Goal: Task Accomplishment & Management: Manage account settings

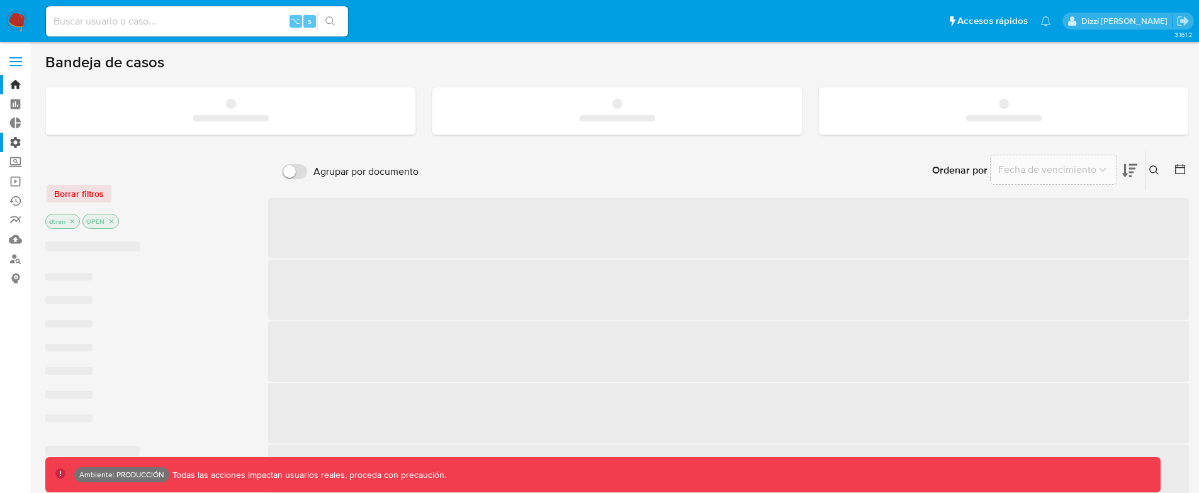
click at [12, 145] on label "Administración" at bounding box center [75, 143] width 150 height 20
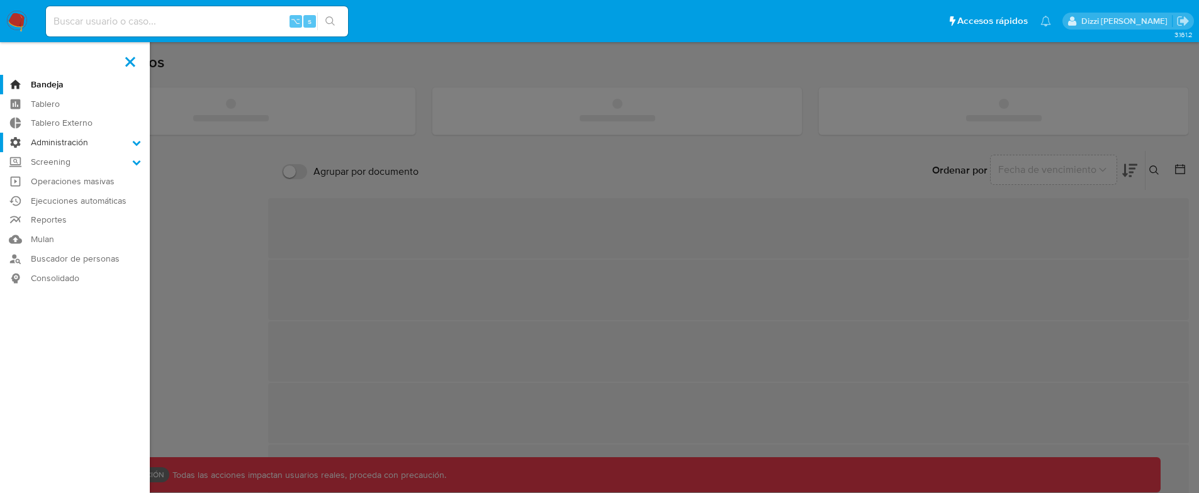
click at [0, 0] on input "Administración" at bounding box center [0, 0] width 0 height 0
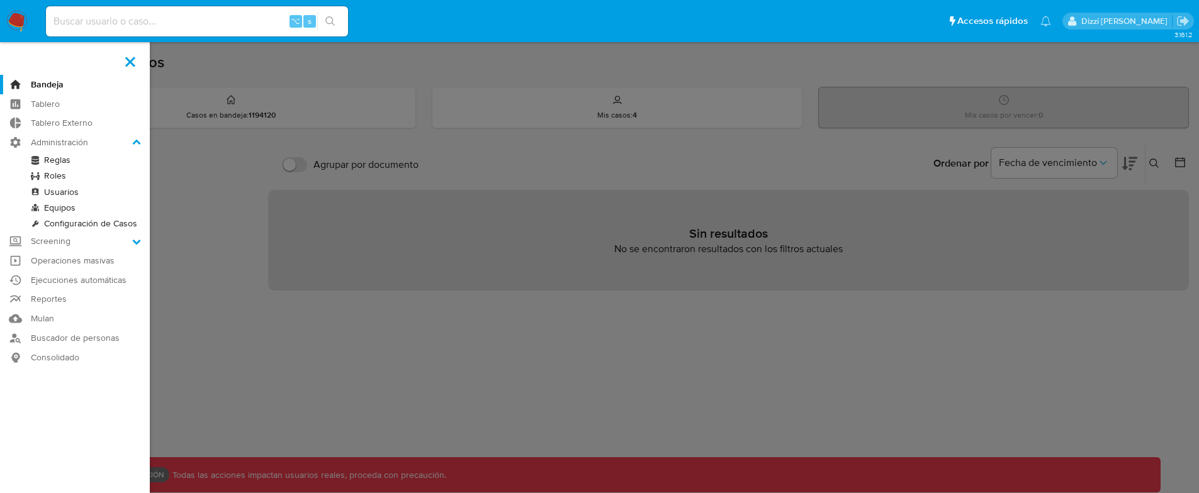
click at [52, 160] on link "Reglas" at bounding box center [75, 160] width 150 height 16
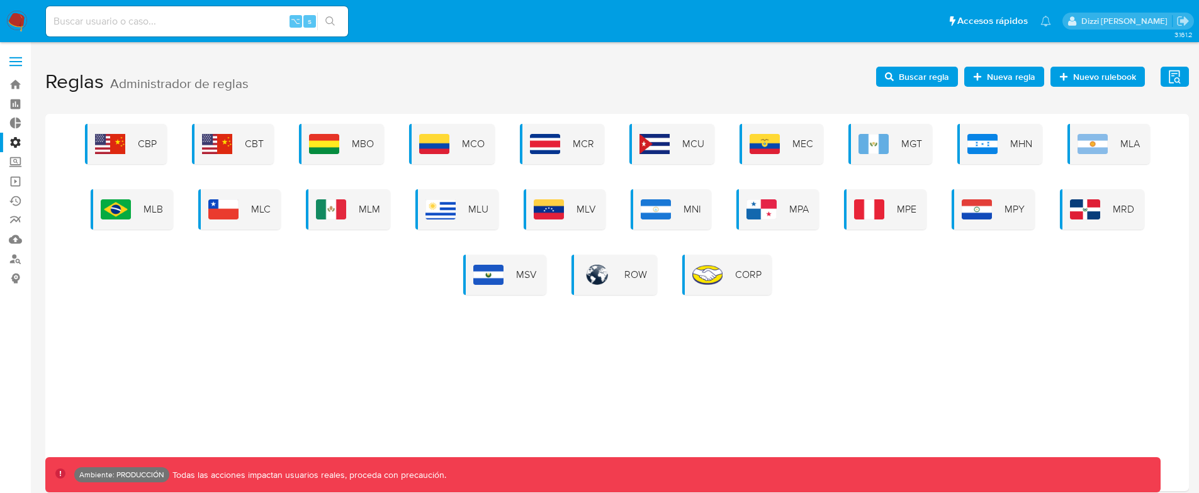
click at [1125, 80] on span "Nuevo rulebook" at bounding box center [1104, 77] width 63 height 20
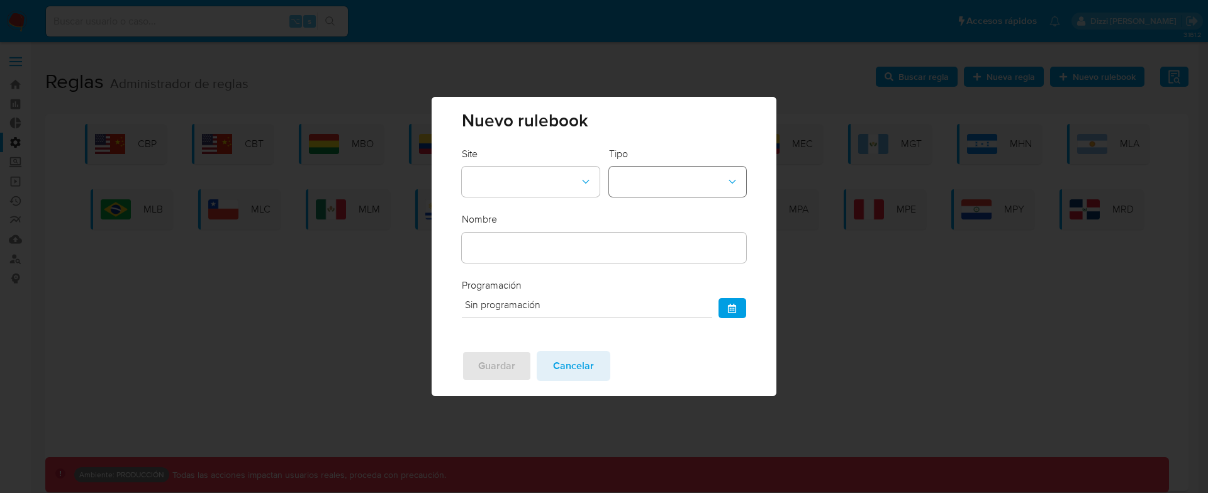
click at [704, 188] on button "rulebook-type-dropdown" at bounding box center [677, 182] width 137 height 30
click at [587, 370] on span "Cancelar" at bounding box center [573, 366] width 41 height 28
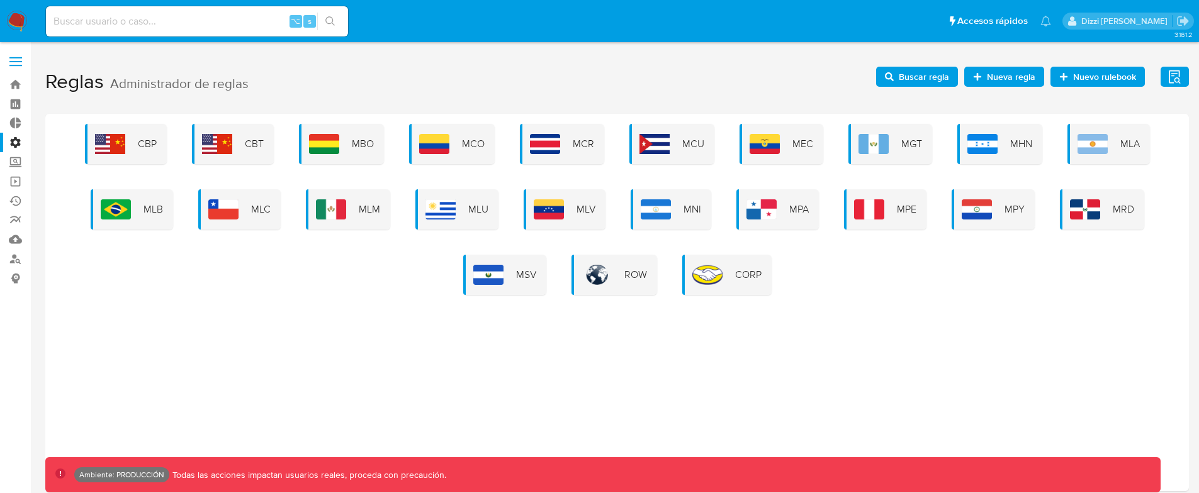
drag, startPoint x: 14, startPoint y: 142, endPoint x: 23, endPoint y: 169, distance: 29.3
click at [14, 142] on label "Administración" at bounding box center [75, 143] width 150 height 20
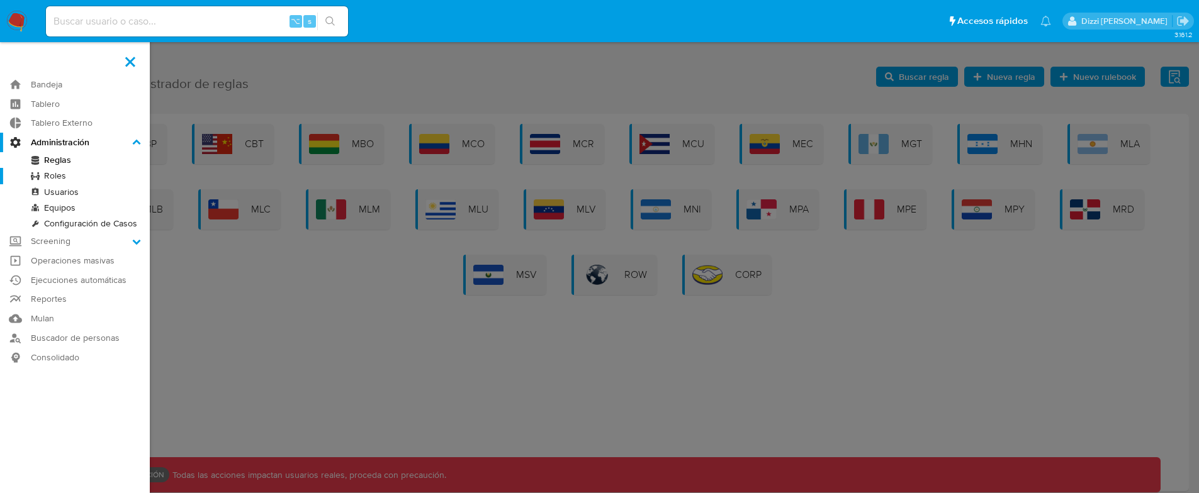
click at [0, 0] on input "Administración" at bounding box center [0, 0] width 0 height 0
click at [58, 177] on link "Roles" at bounding box center [75, 176] width 150 height 16
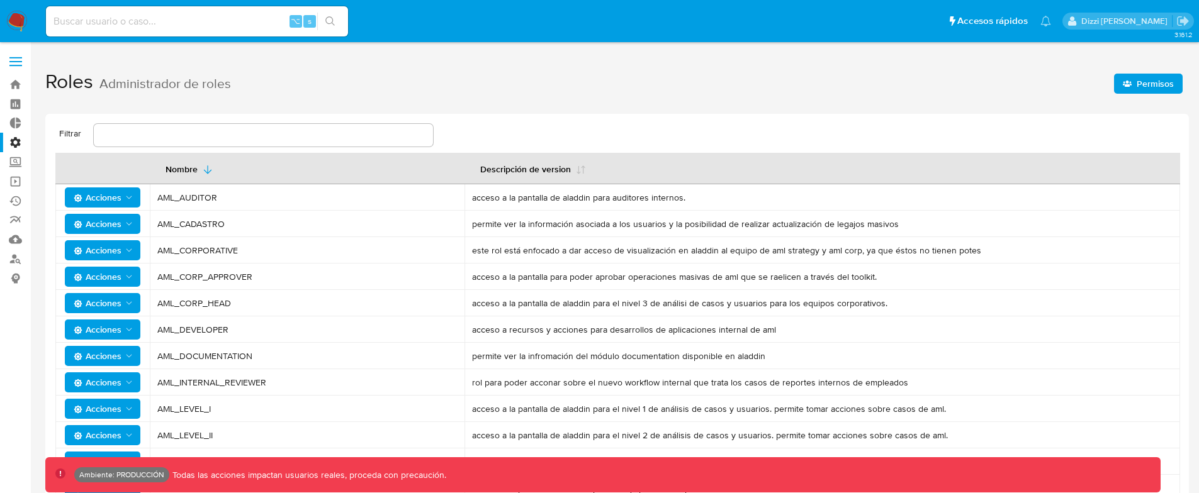
click at [254, 125] on div at bounding box center [263, 135] width 339 height 23
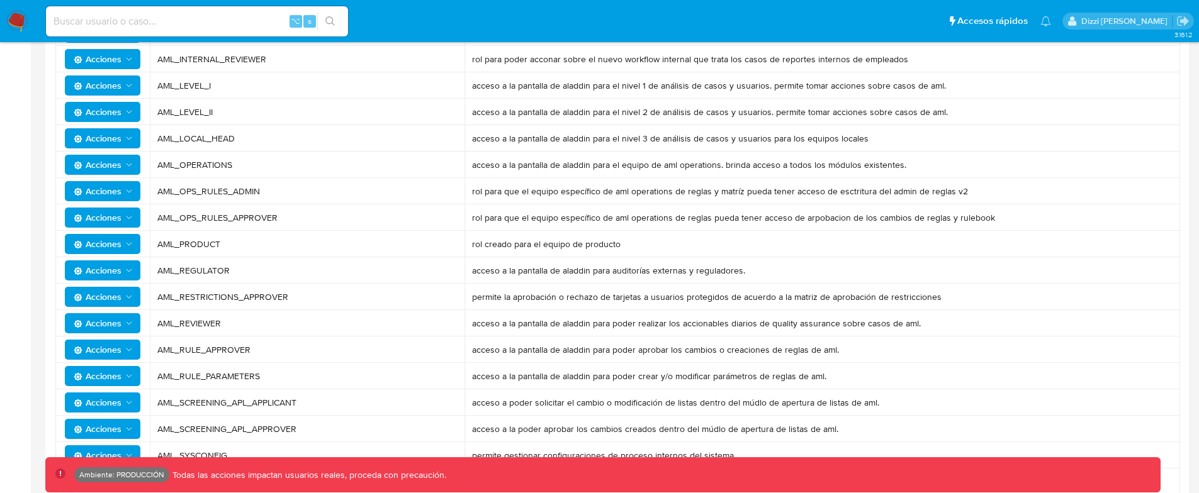
scroll to position [389, 0]
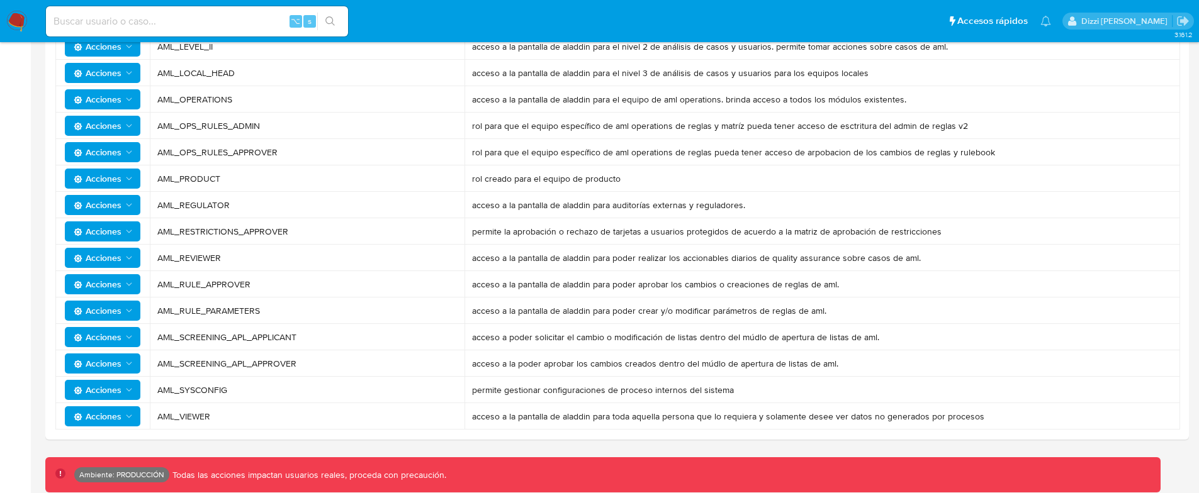
click at [110, 393] on span "Acciones" at bounding box center [98, 390] width 48 height 20
click at [104, 456] on button "Permisos" at bounding box center [104, 452] width 113 height 30
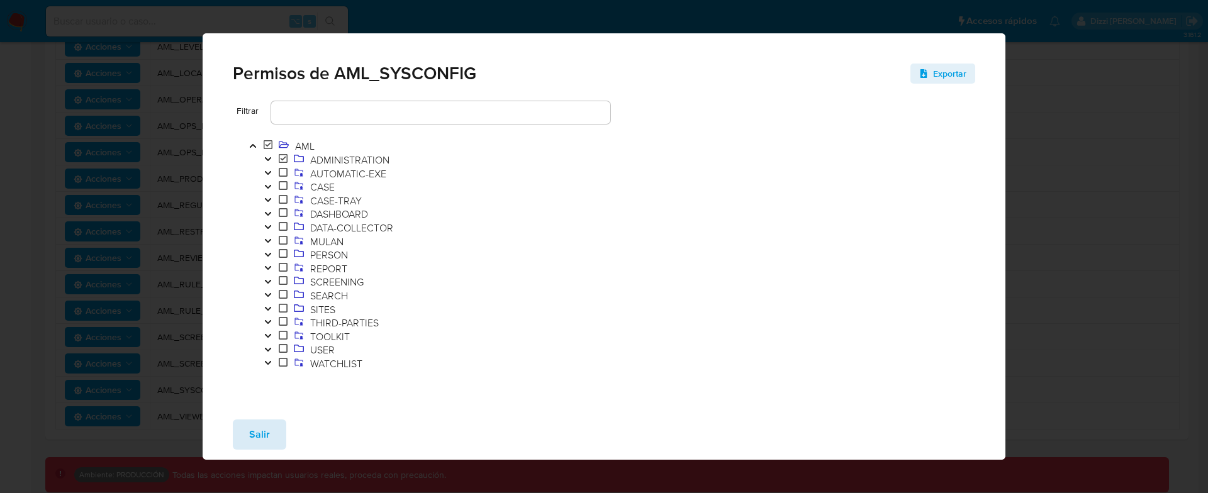
click at [266, 437] on span "Salir" at bounding box center [259, 435] width 21 height 28
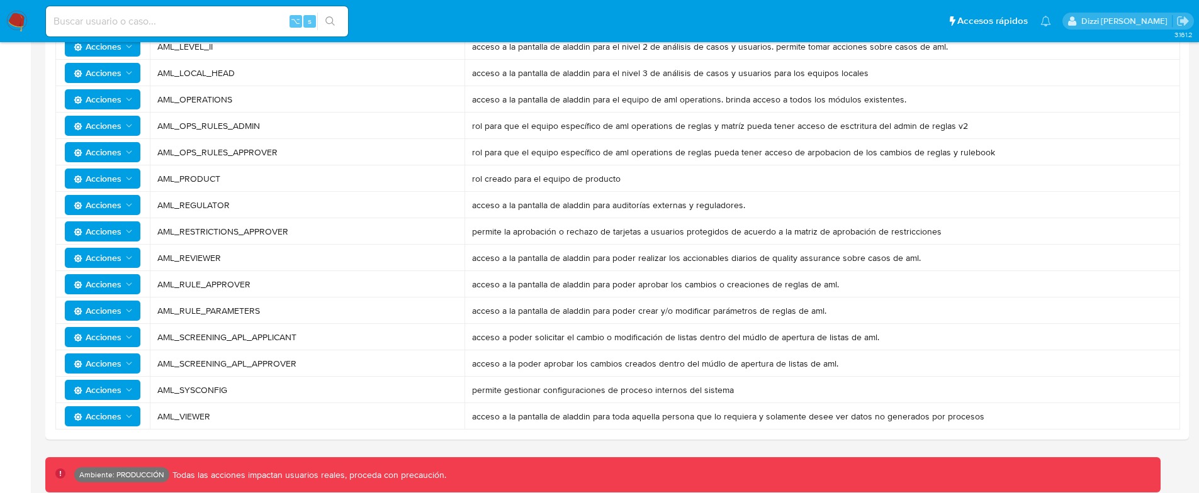
click at [116, 388] on span "Acciones" at bounding box center [98, 390] width 48 height 20
click at [96, 432] on button "Usuarios" at bounding box center [104, 422] width 113 height 30
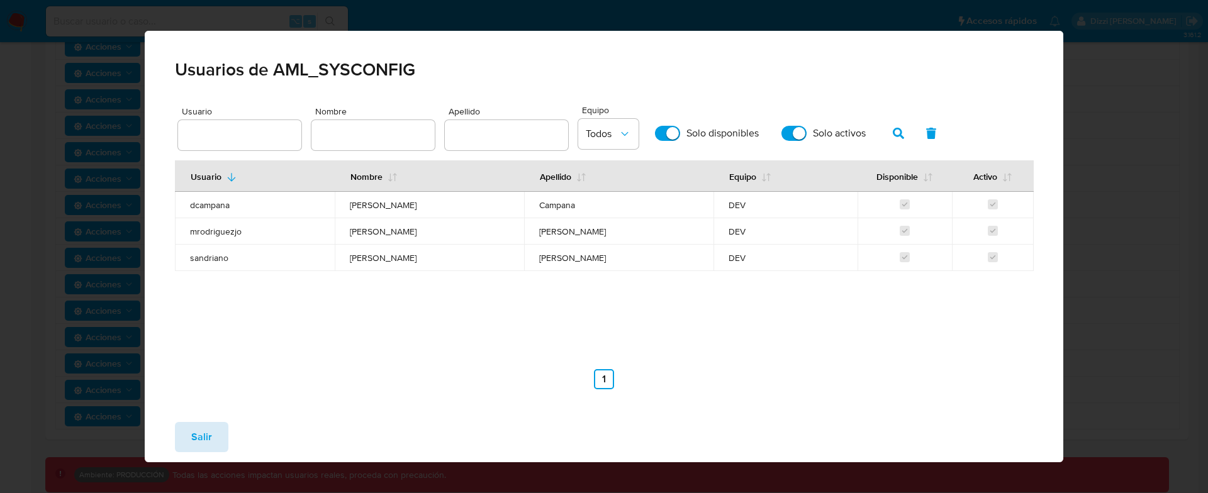
click at [222, 435] on button "Salir" at bounding box center [201, 437] width 53 height 30
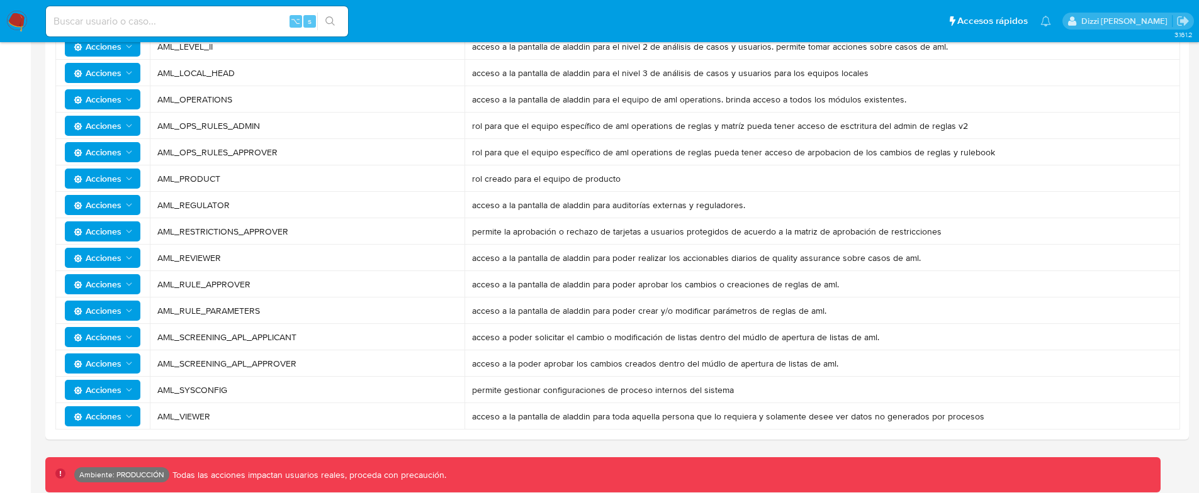
click at [128, 407] on button "Acciones" at bounding box center [103, 417] width 76 height 20
click at [262, 381] on td "AML_SYSCONFIG" at bounding box center [307, 390] width 315 height 26
click at [127, 386] on icon "Acciones" at bounding box center [129, 390] width 10 height 10
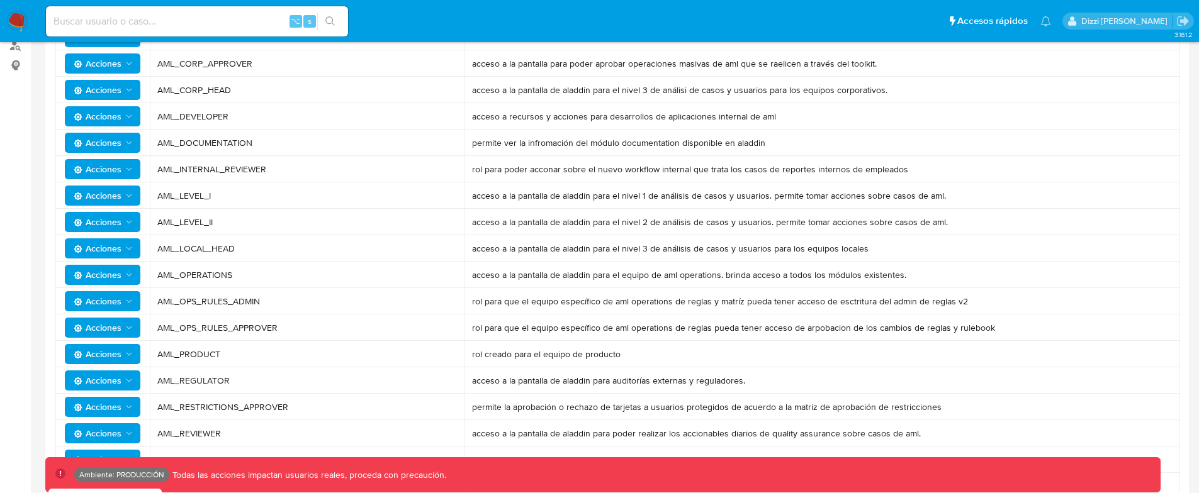
scroll to position [0, 0]
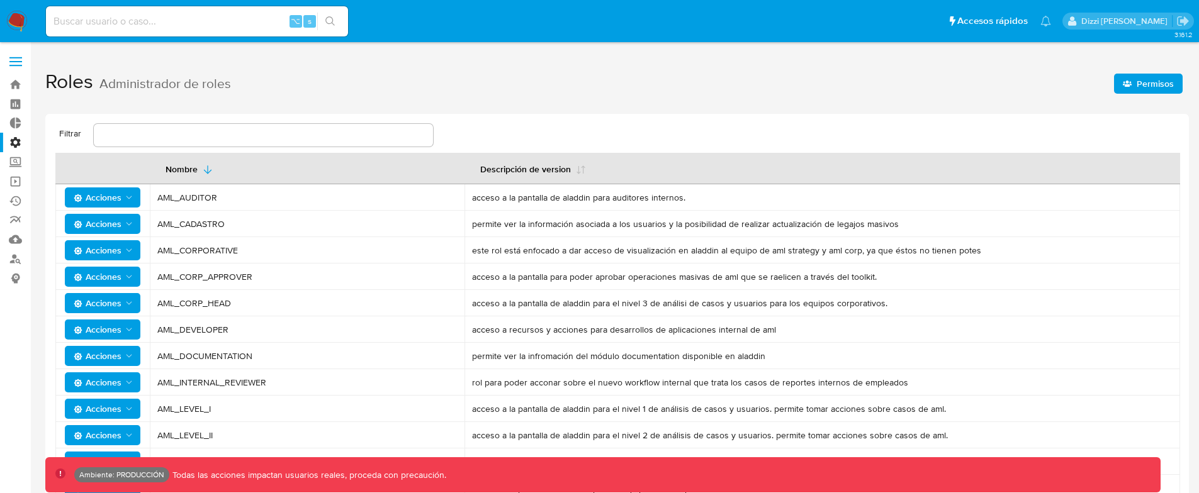
click at [21, 142] on label "Administración" at bounding box center [75, 143] width 150 height 20
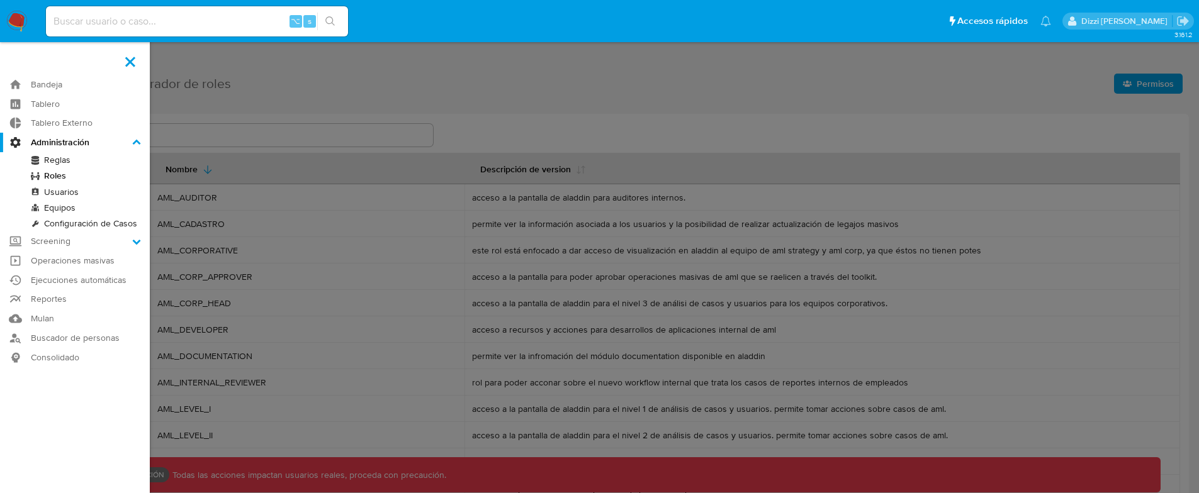
click at [0, 0] on input "Administración" at bounding box center [0, 0] width 0 height 0
click at [55, 161] on link "Reglas" at bounding box center [75, 160] width 150 height 16
